Goal: Information Seeking & Learning: Learn about a topic

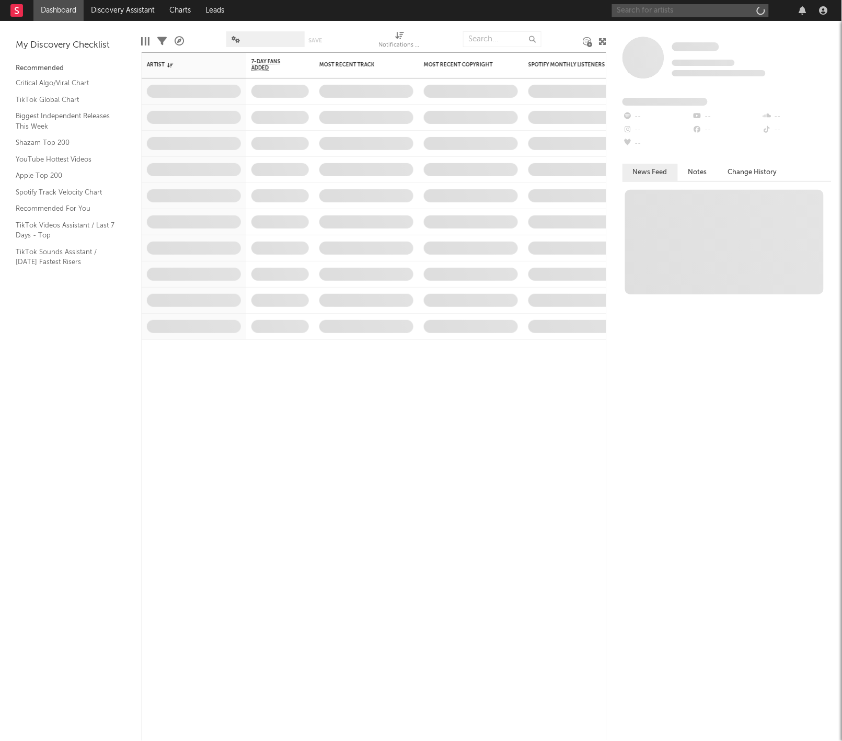
click at [642, 13] on input "text" at bounding box center [690, 10] width 157 height 13
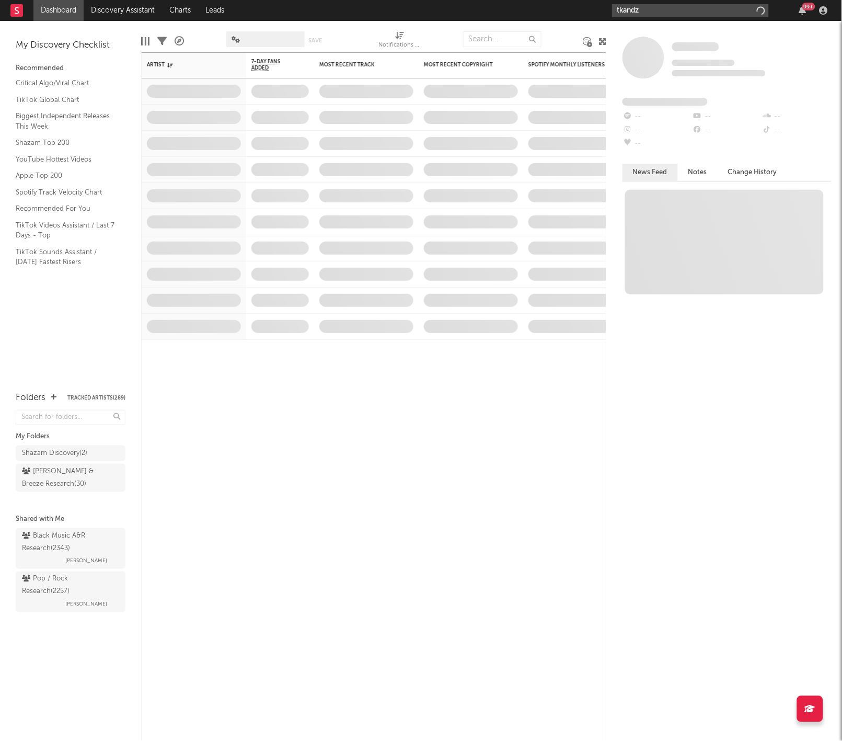
click at [668, 8] on input "tkandz" at bounding box center [690, 10] width 157 height 13
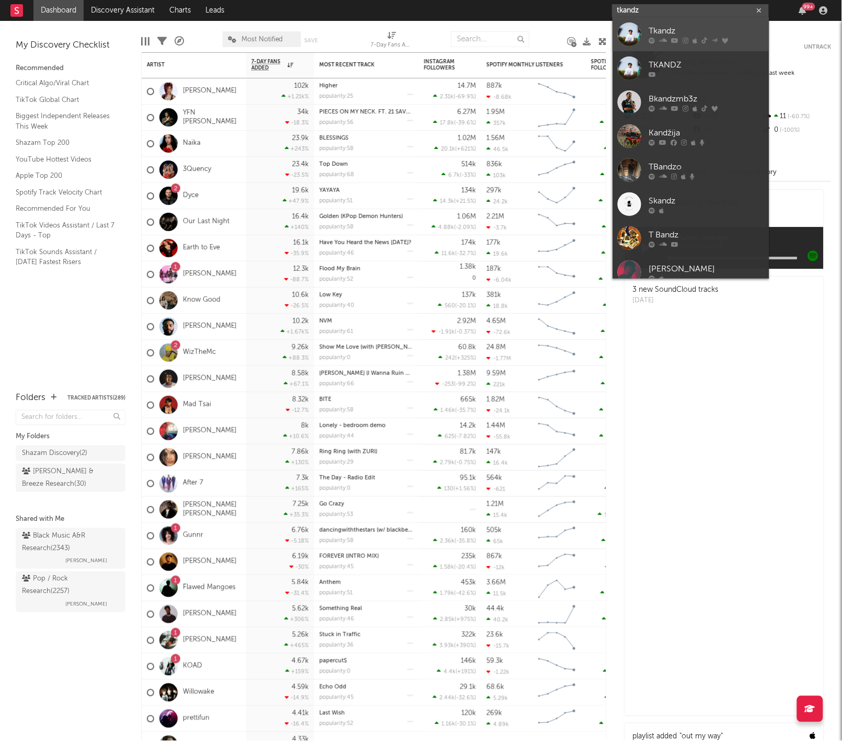
type input "tkandz"
click at [658, 29] on div "Tkandz" at bounding box center [706, 31] width 115 height 13
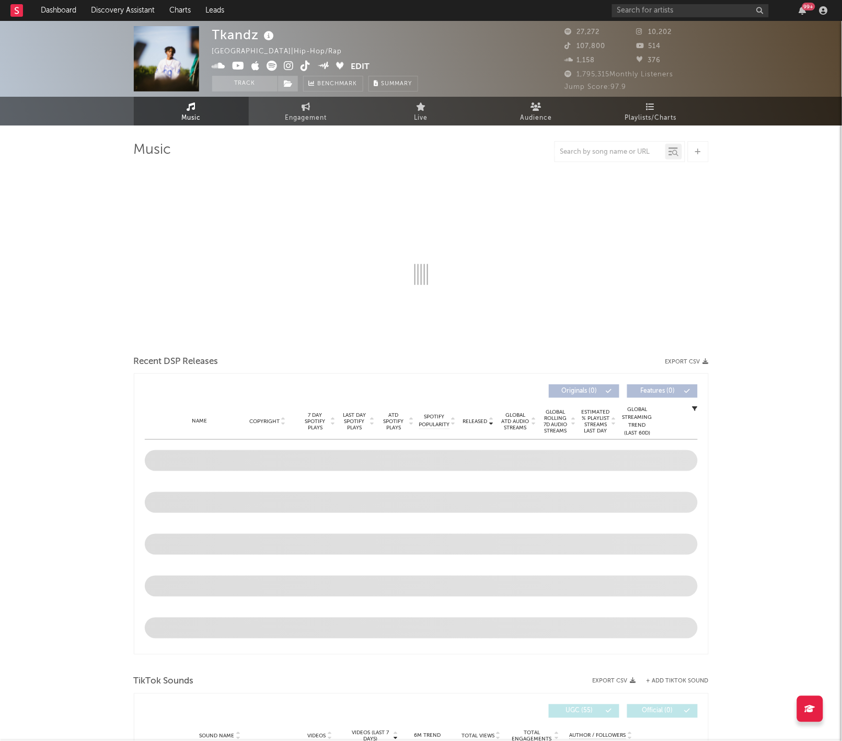
select select "6m"
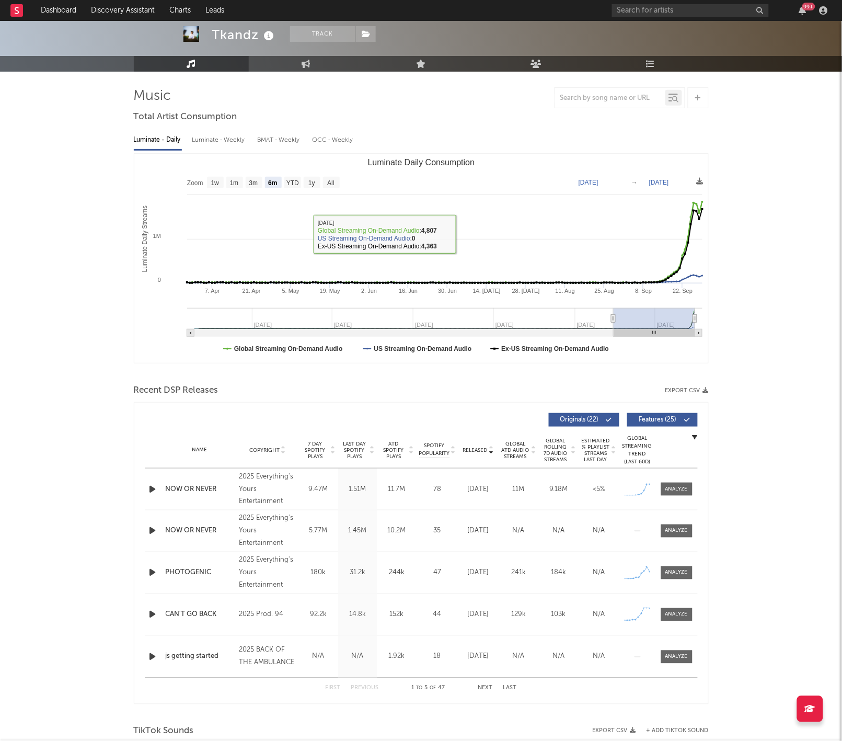
scroll to position [56, 0]
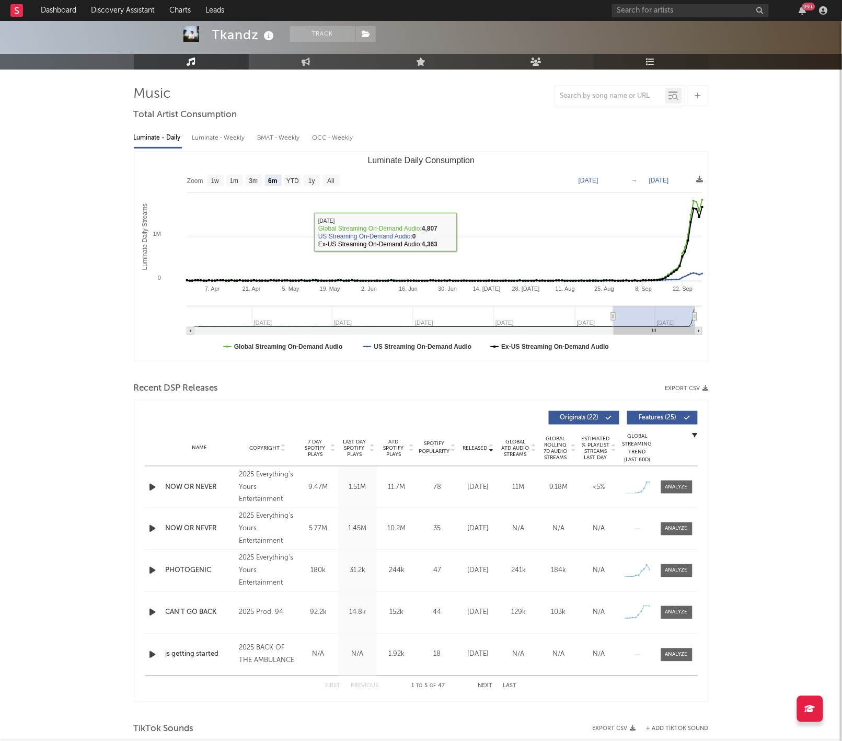
click at [658, 58] on link "Playlists/Charts" at bounding box center [651, 62] width 115 height 16
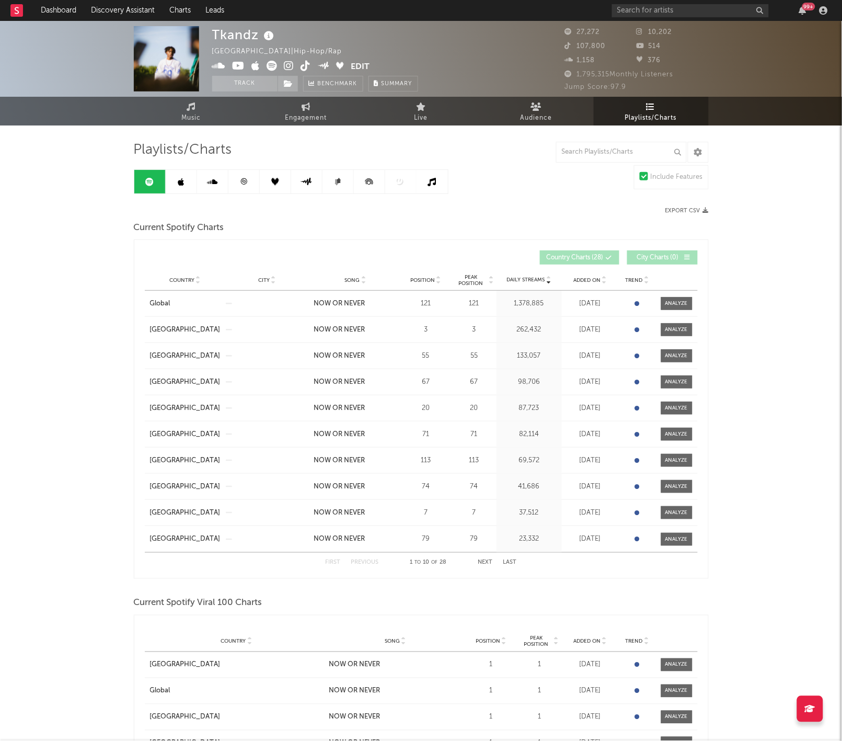
click at [190, 177] on link at bounding box center [181, 182] width 31 height 24
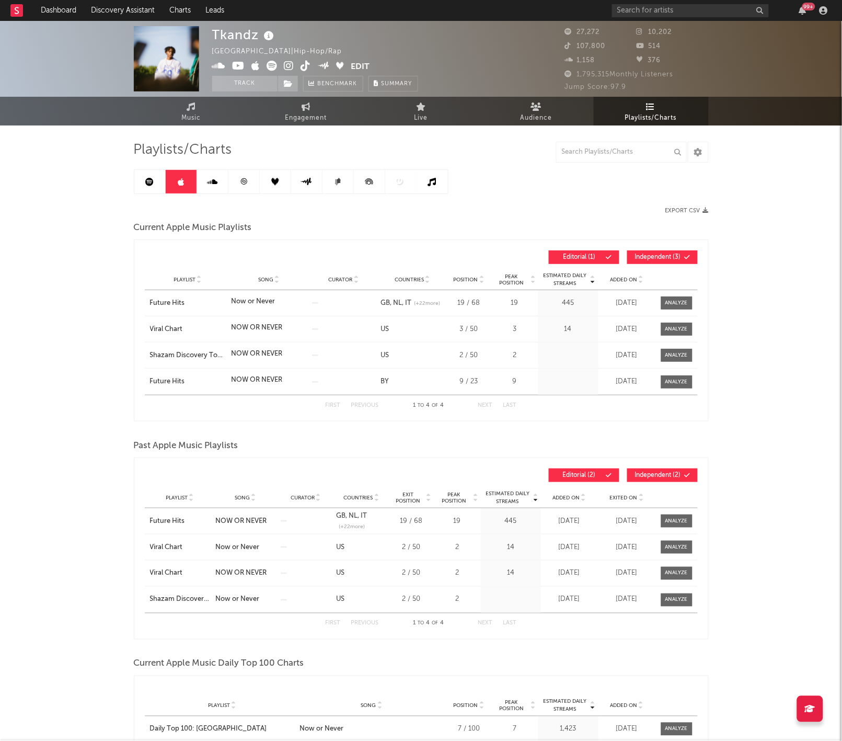
click at [248, 178] on link at bounding box center [243, 182] width 31 height 24
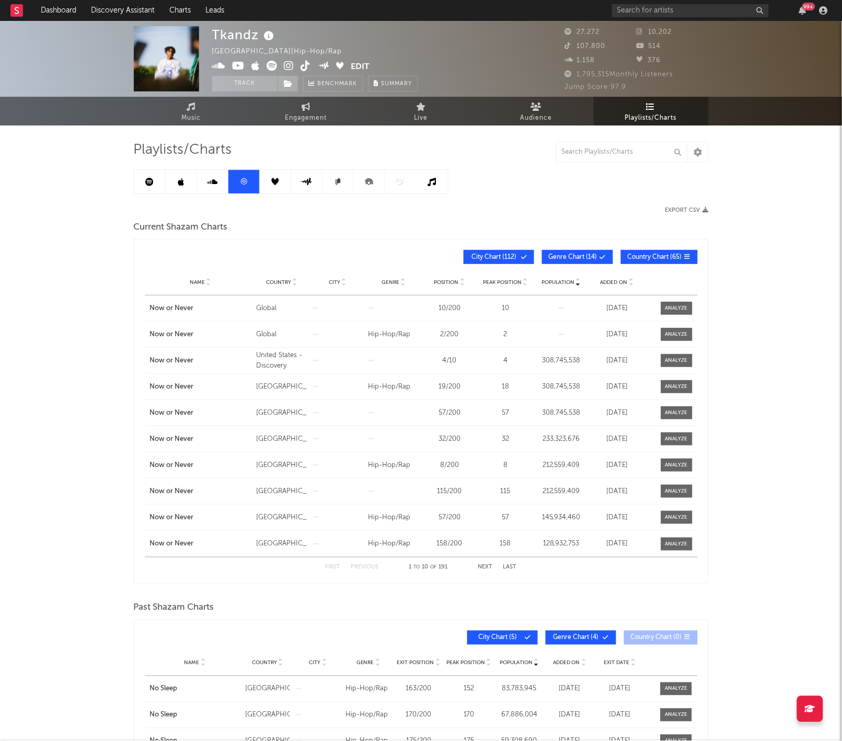
click at [146, 179] on icon at bounding box center [149, 182] width 8 height 8
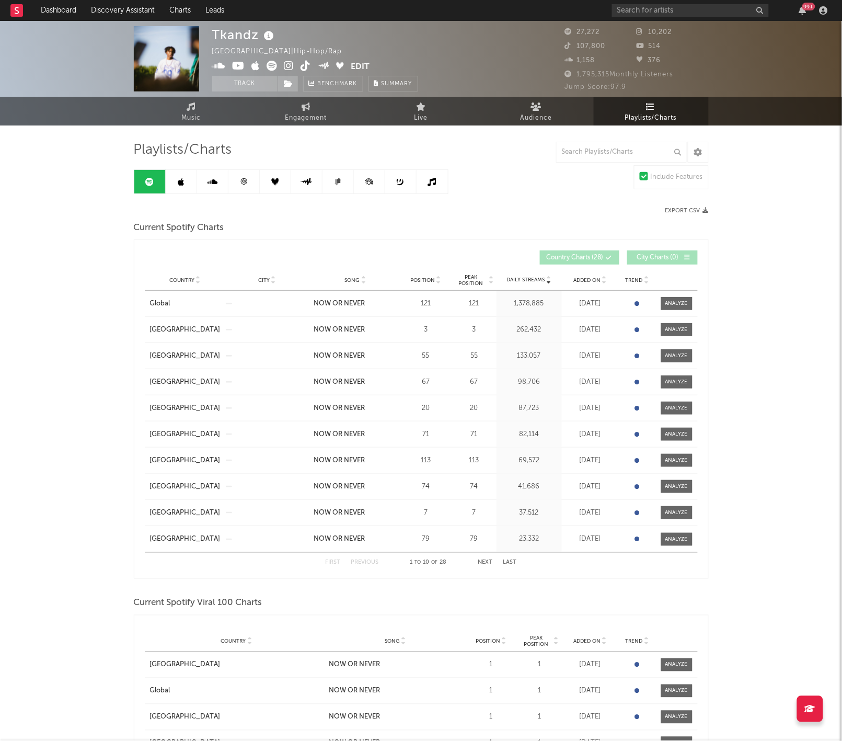
click at [246, 178] on icon at bounding box center [244, 182] width 8 height 8
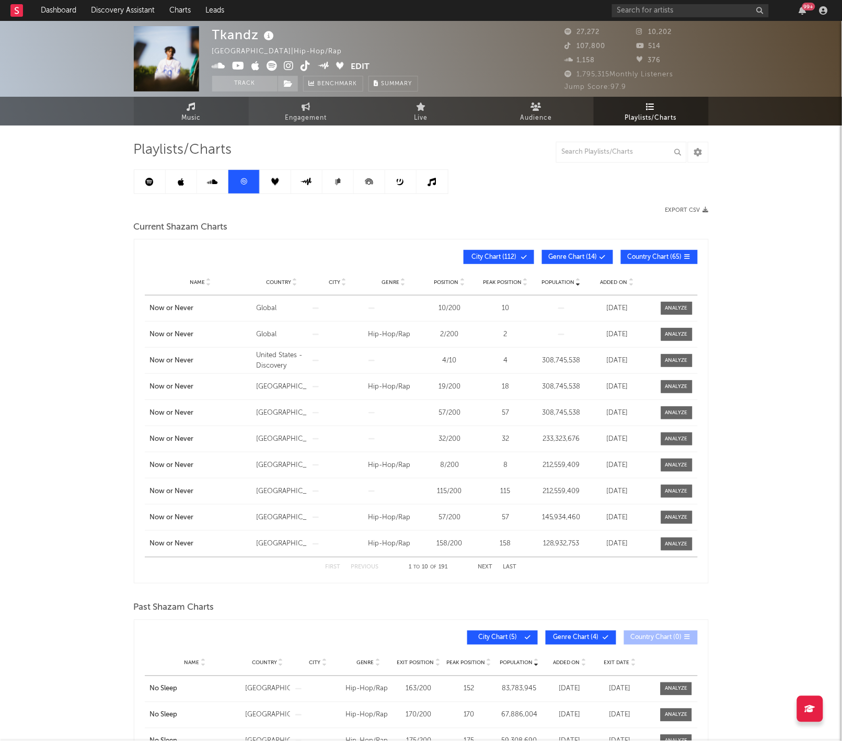
click at [177, 111] on link "Music" at bounding box center [191, 111] width 115 height 29
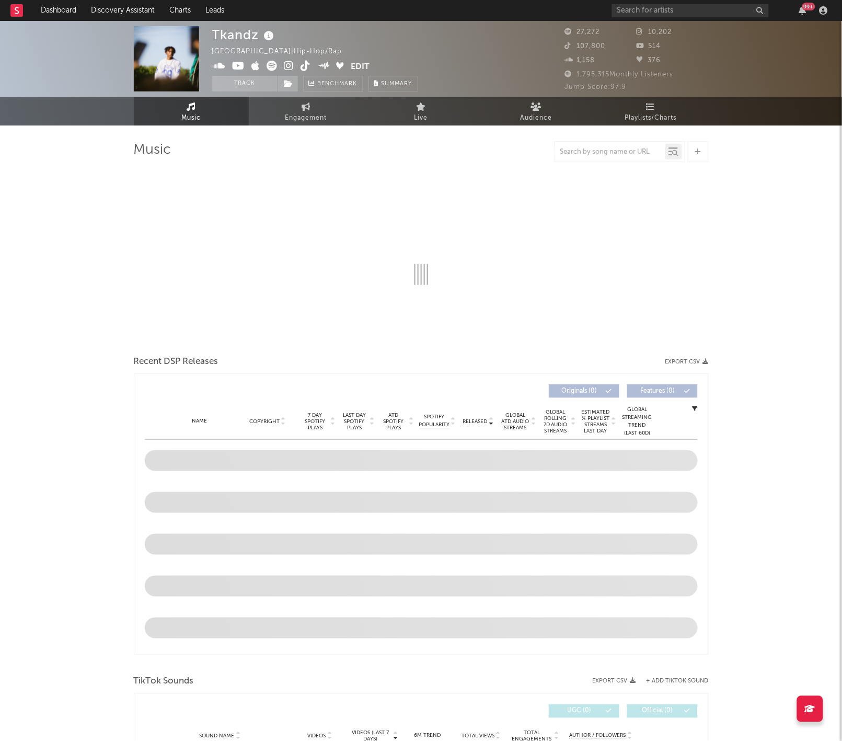
select select "6m"
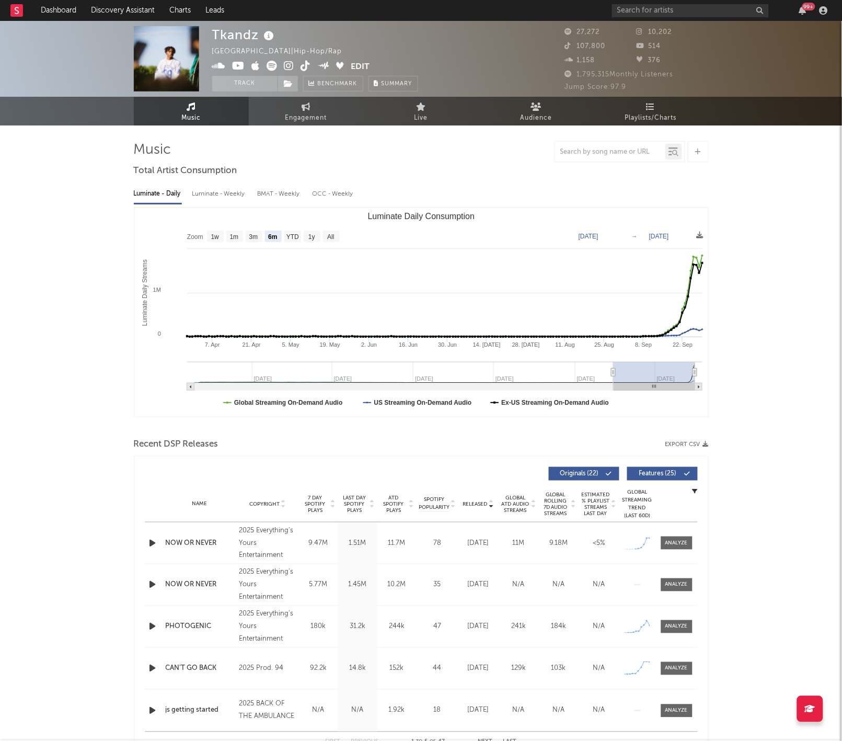
click at [273, 30] on icon at bounding box center [269, 36] width 15 height 15
click at [273, 31] on icon at bounding box center [269, 36] width 15 height 15
